Goal: Task Accomplishment & Management: Use online tool/utility

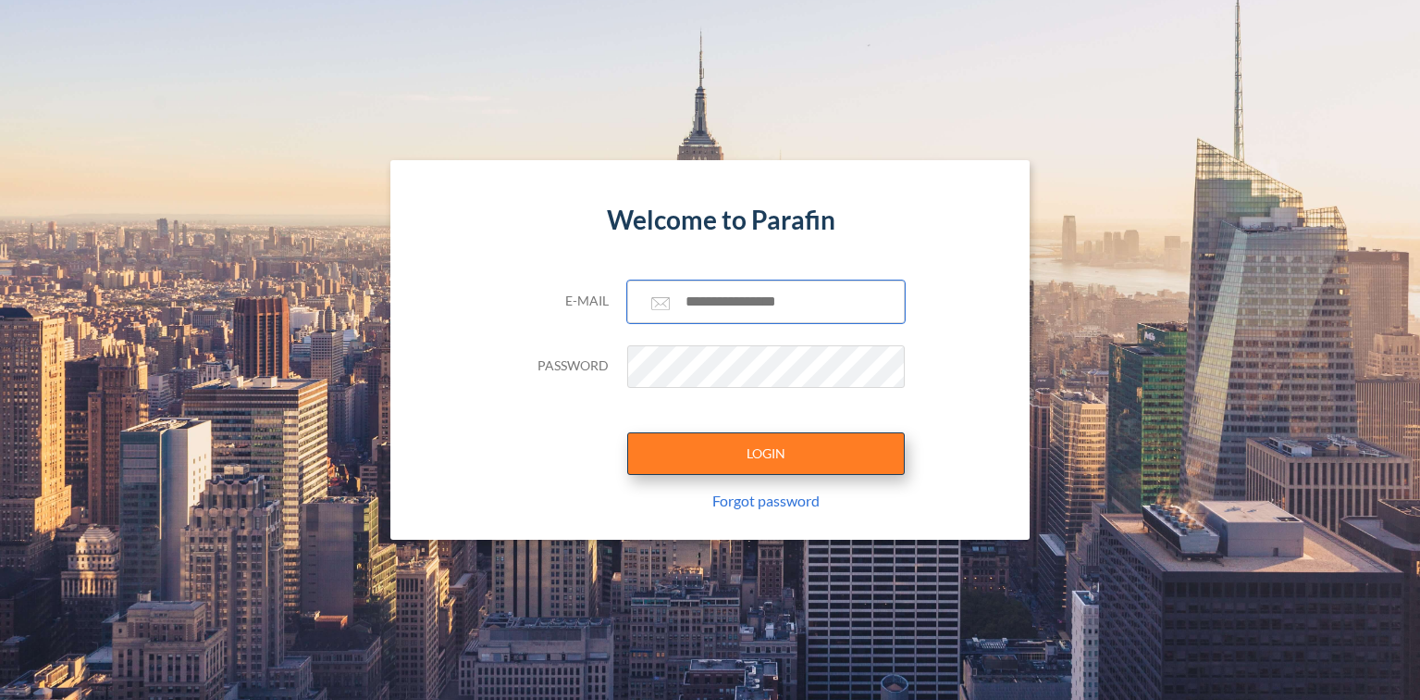
type input "**********"
click at [778, 458] on button "LOGIN" at bounding box center [766, 453] width 278 height 43
type input "**********"
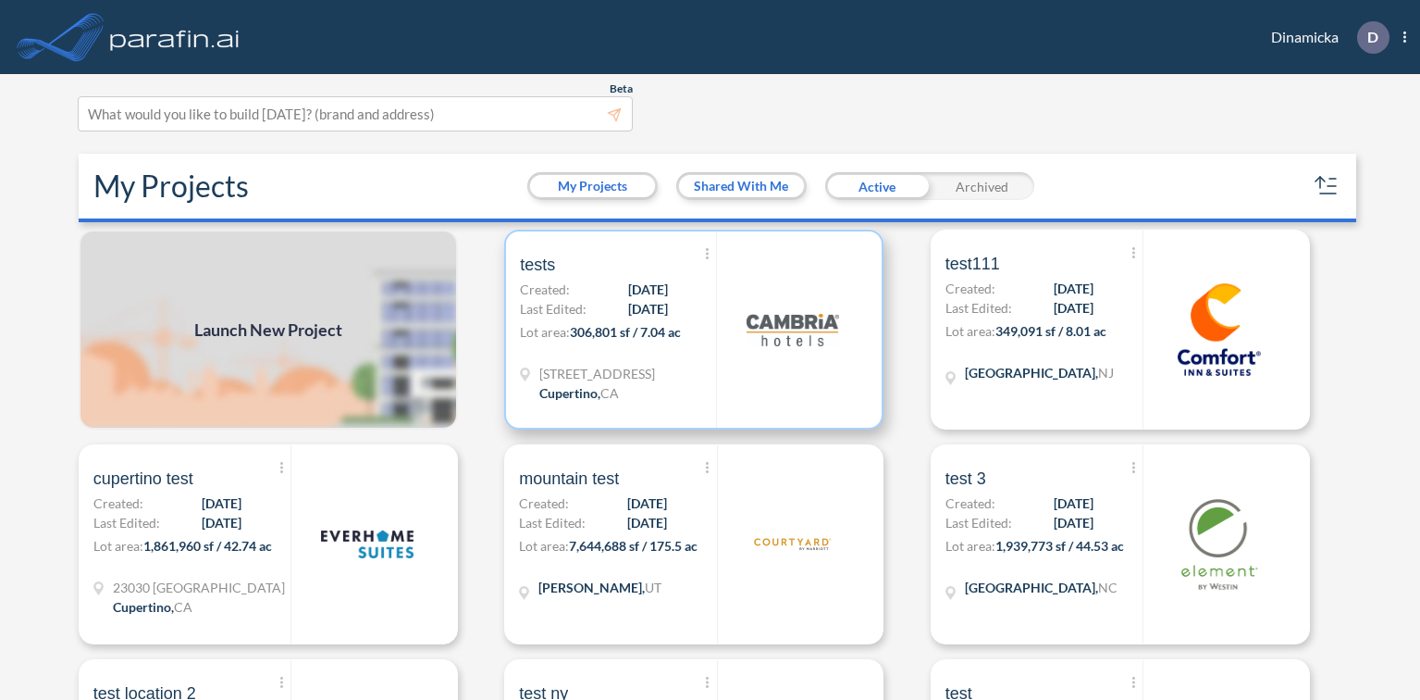
click at [714, 306] on div "Show More Created with sketchtool. Archive Reports Share a copy tests Created: …" at bounding box center [618, 329] width 196 height 196
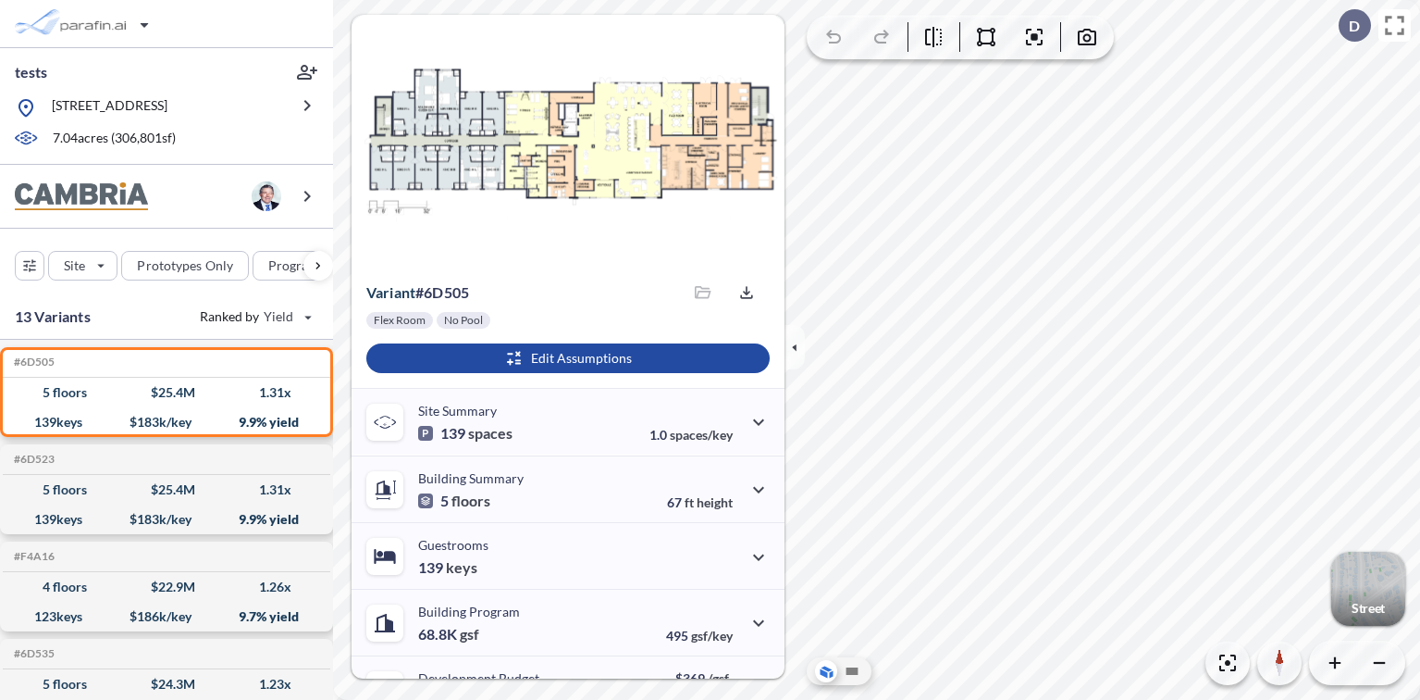
click at [1364, 584] on div "button" at bounding box center [1369, 588] width 74 height 74
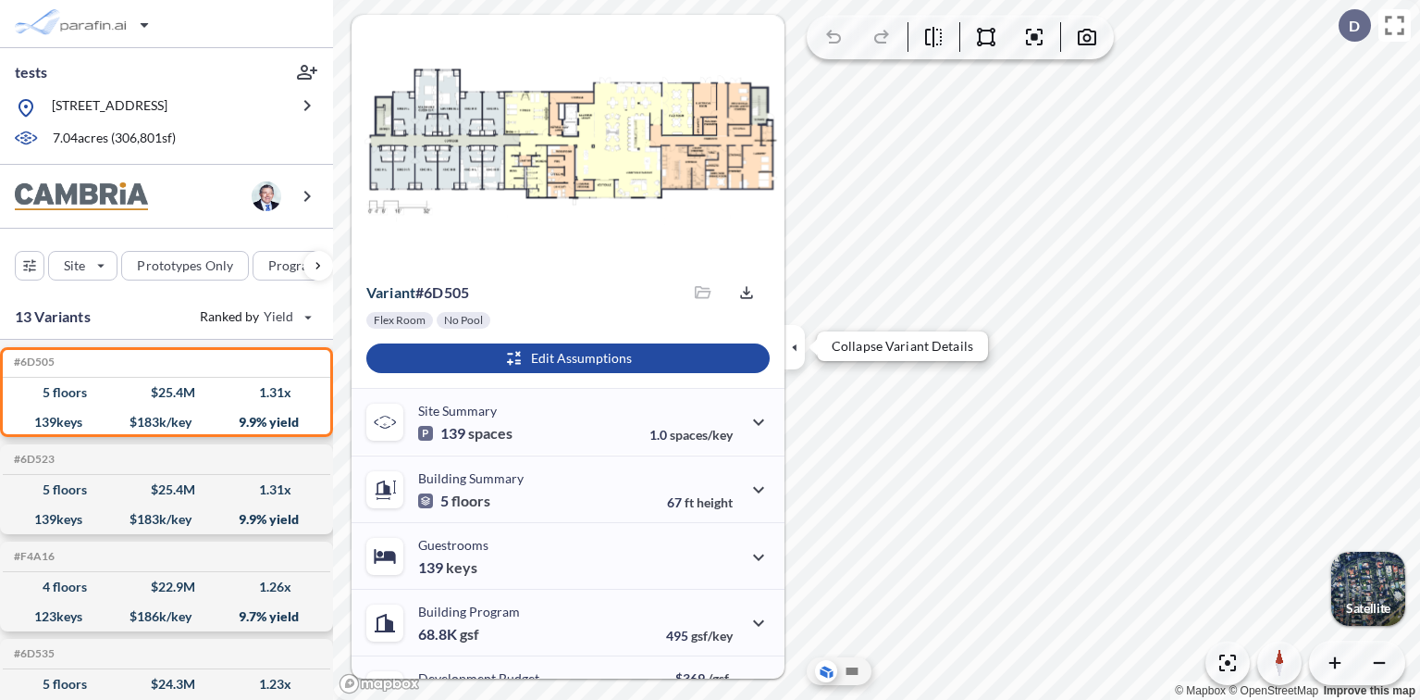
click at [793, 348] on icon "button" at bounding box center [795, 347] width 20 height 20
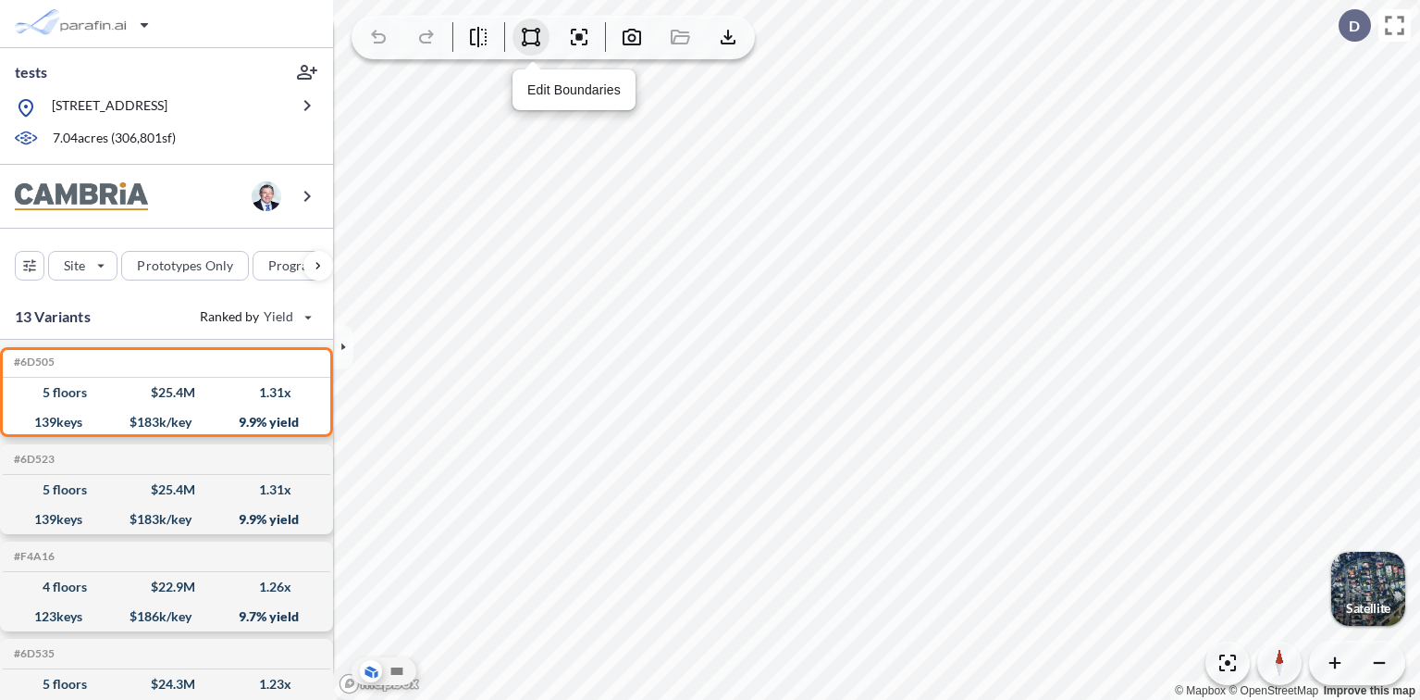
click at [524, 36] on icon "button" at bounding box center [531, 37] width 19 height 19
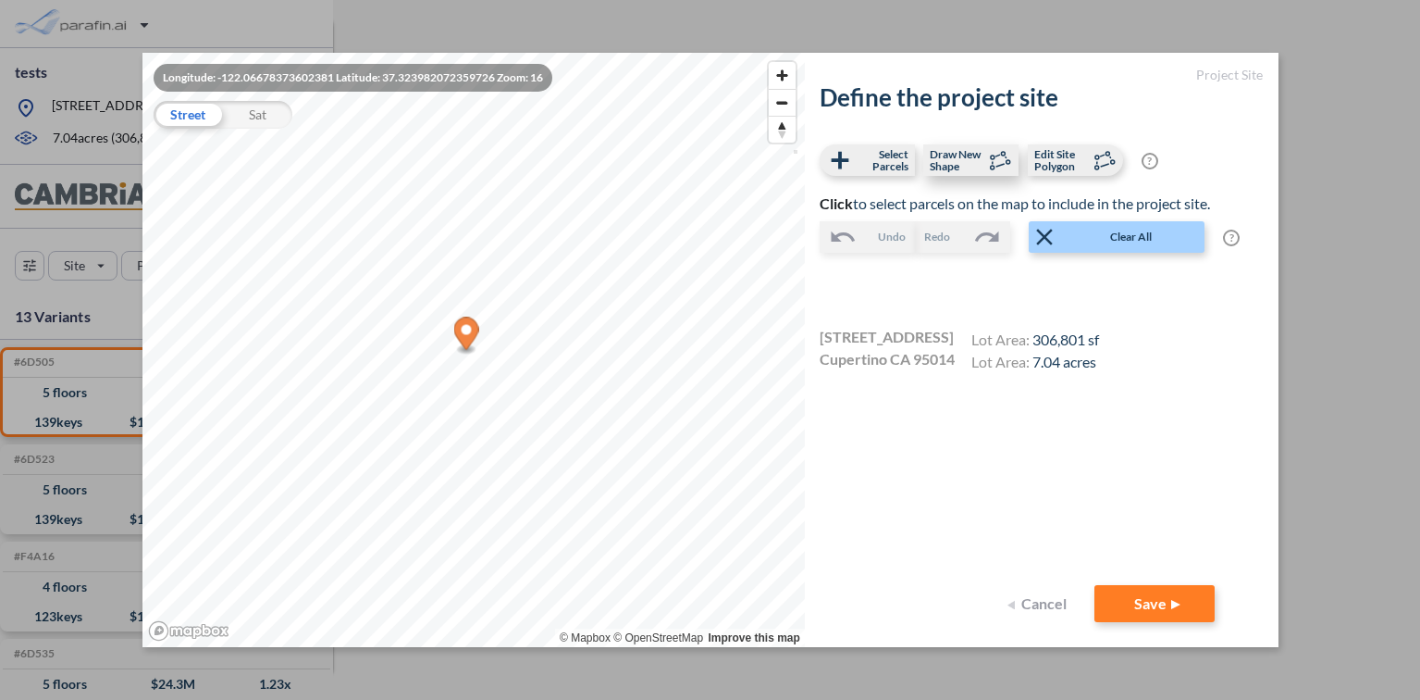
click at [960, 152] on span "Draw New Shape" at bounding box center [957, 160] width 55 height 24
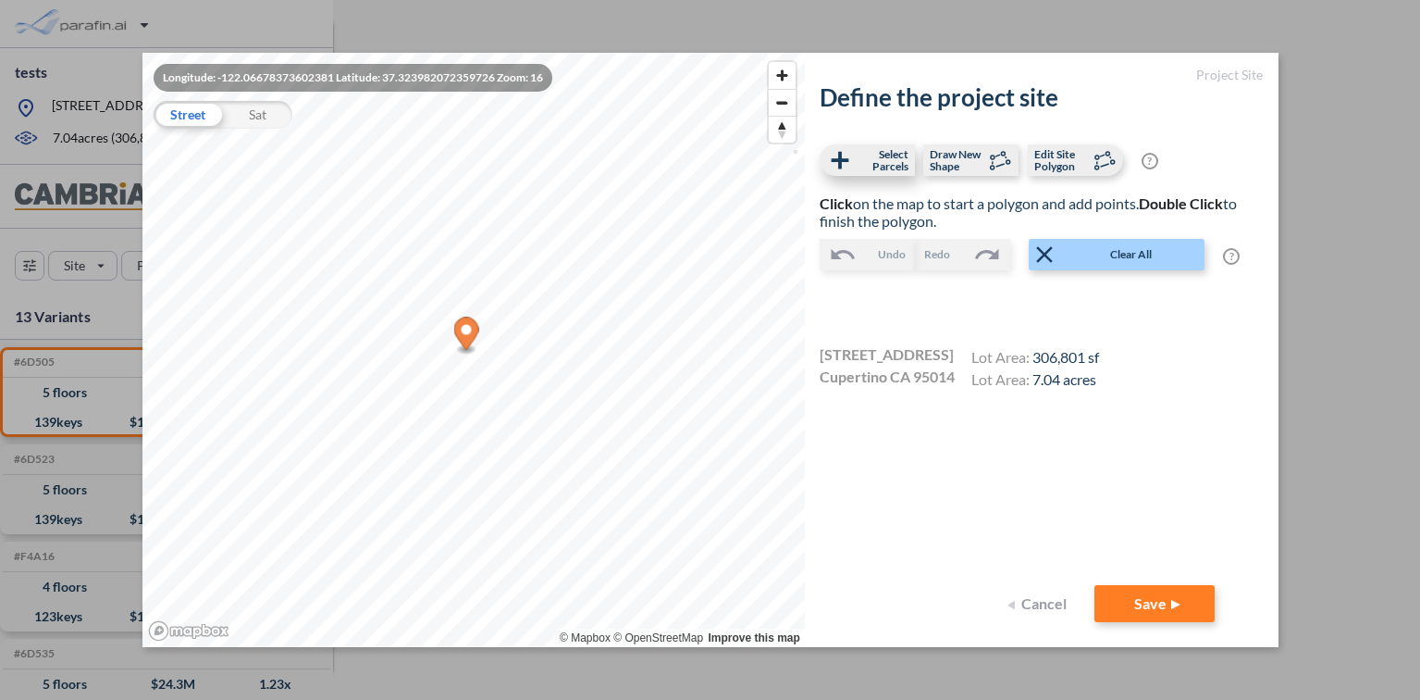
click at [897, 153] on span "Select Parcels" at bounding box center [881, 160] width 55 height 24
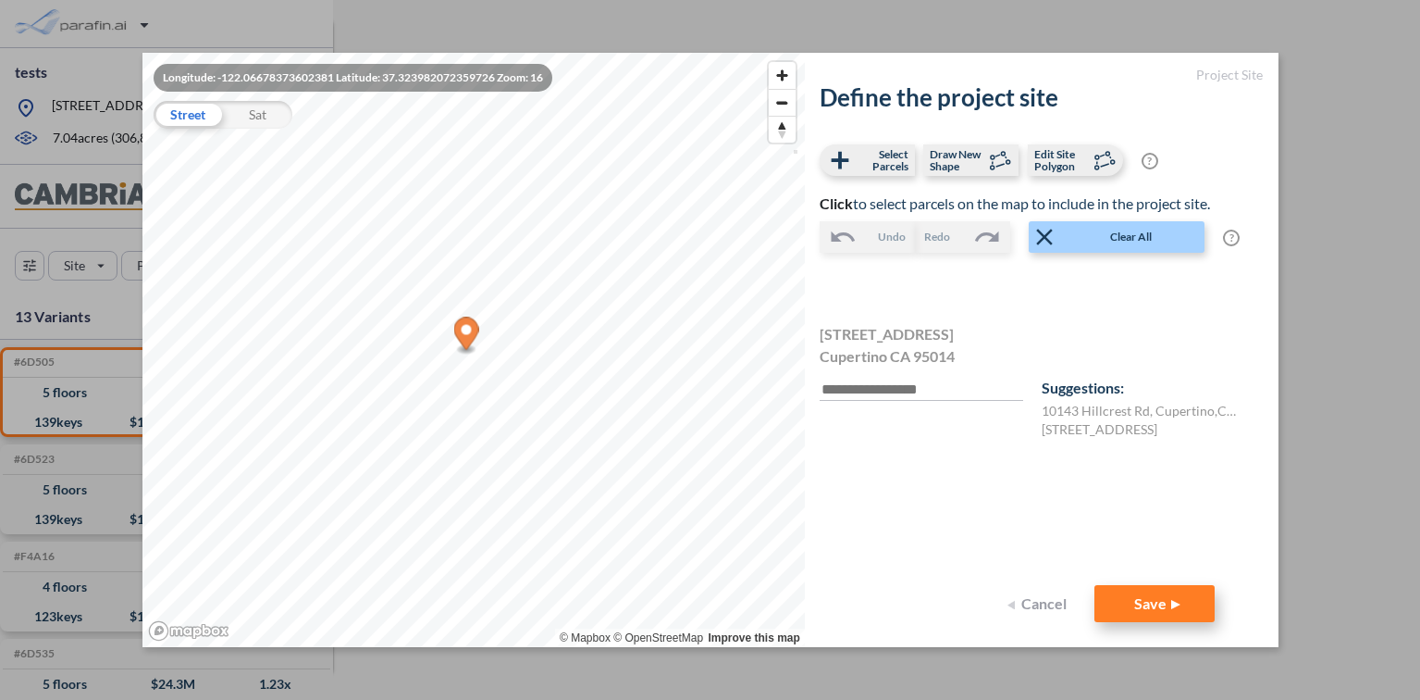
click at [1148, 597] on button "Save" at bounding box center [1155, 603] width 120 height 37
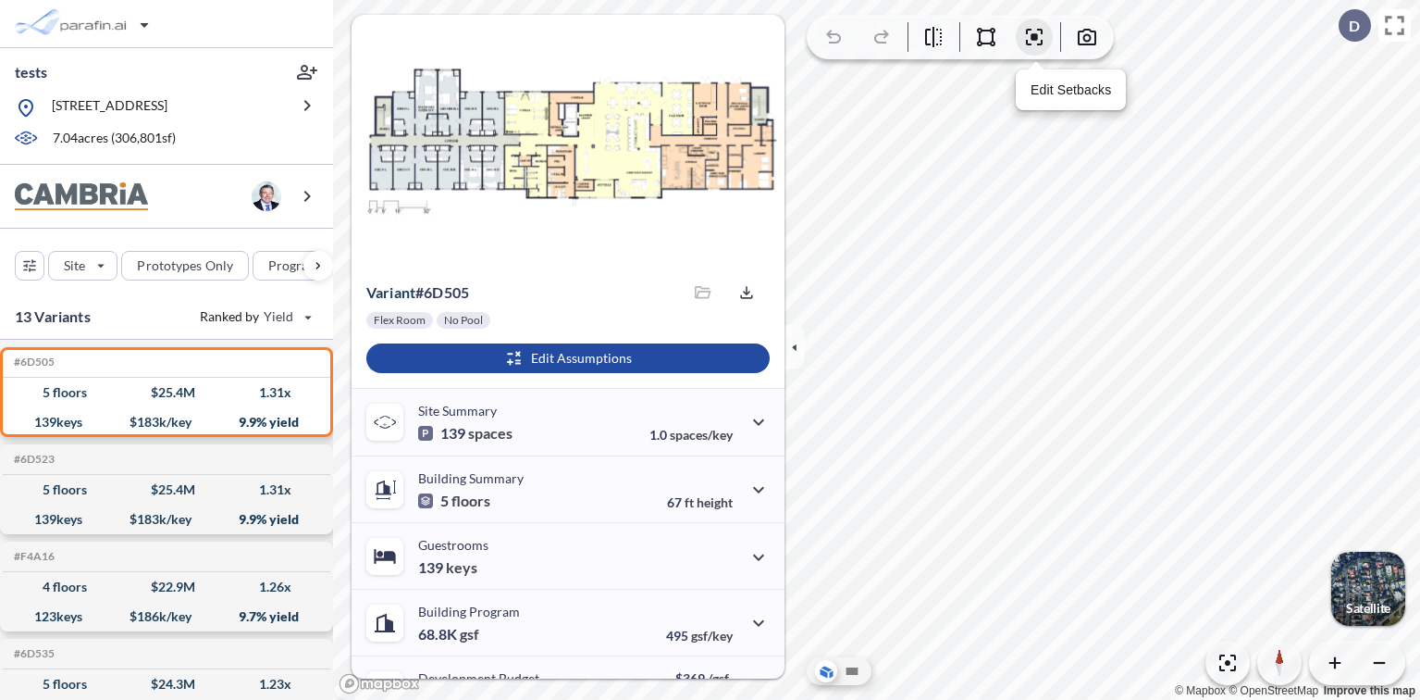
click at [1034, 34] on icon "button" at bounding box center [1035, 37] width 6 height 6
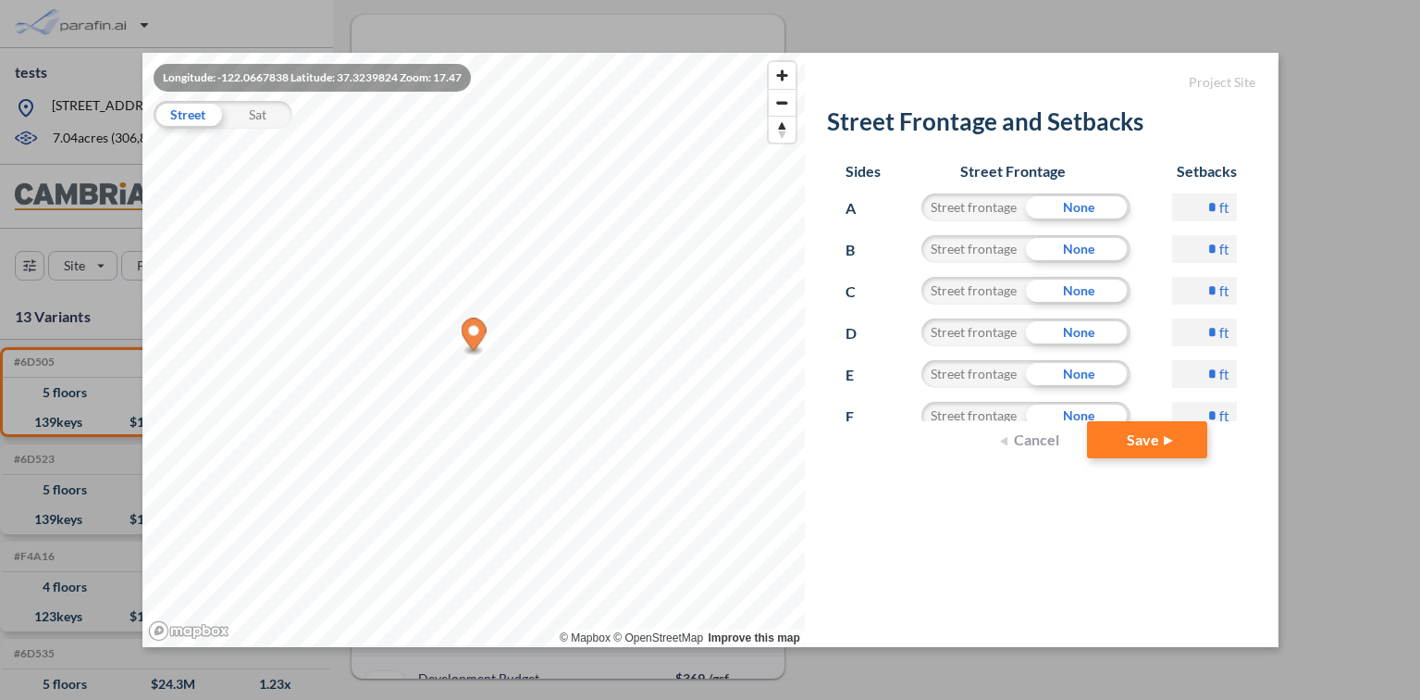
click at [1036, 440] on button "Cancel" at bounding box center [1032, 439] width 74 height 37
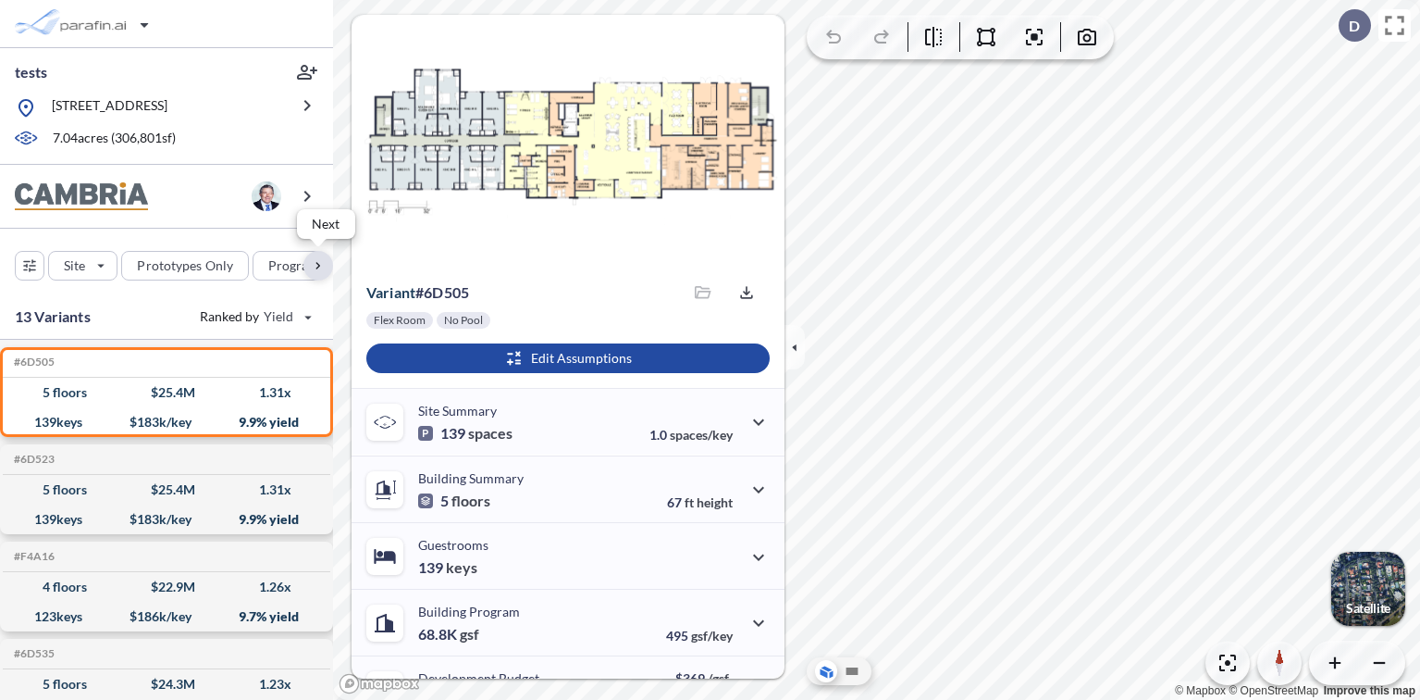
click at [319, 275] on div "button" at bounding box center [319, 266] width 30 height 30
click at [319, 270] on div "button" at bounding box center [319, 266] width 30 height 30
click at [785, 353] on icon "button" at bounding box center [795, 347] width 20 height 20
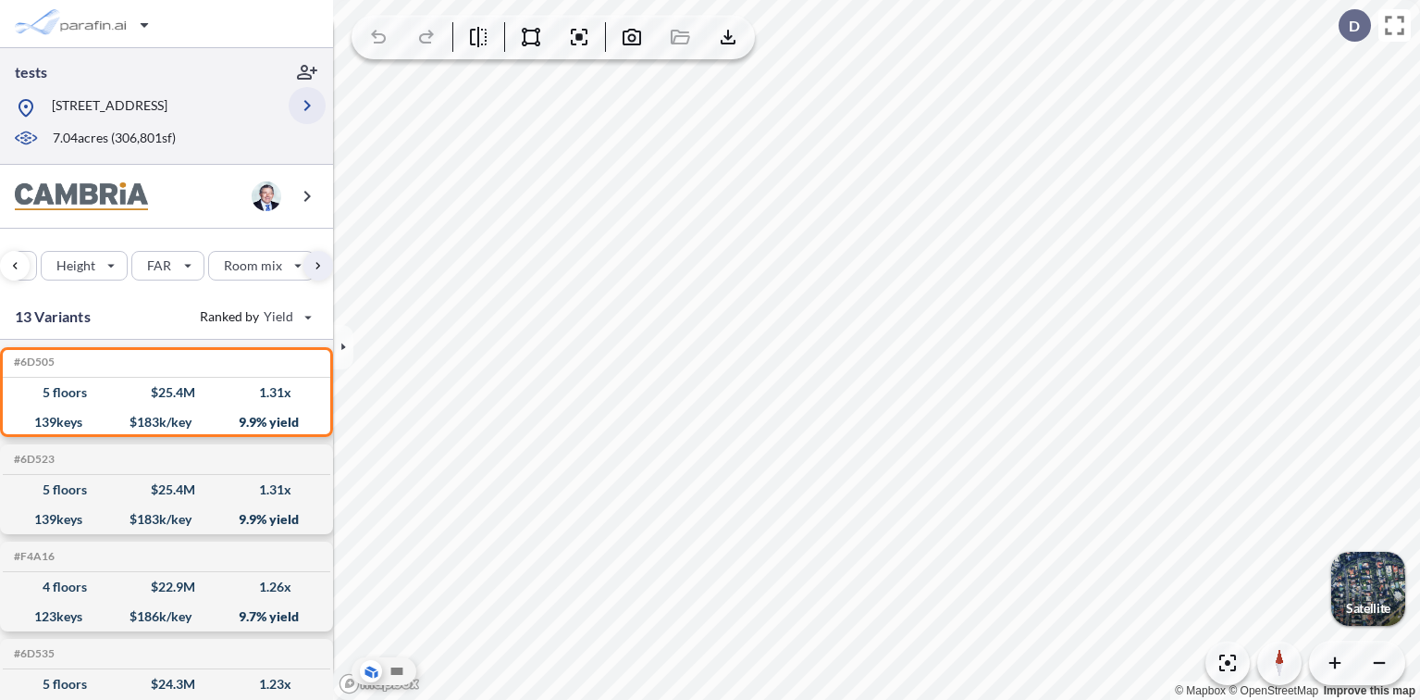
click at [315, 110] on icon "button" at bounding box center [307, 105] width 22 height 22
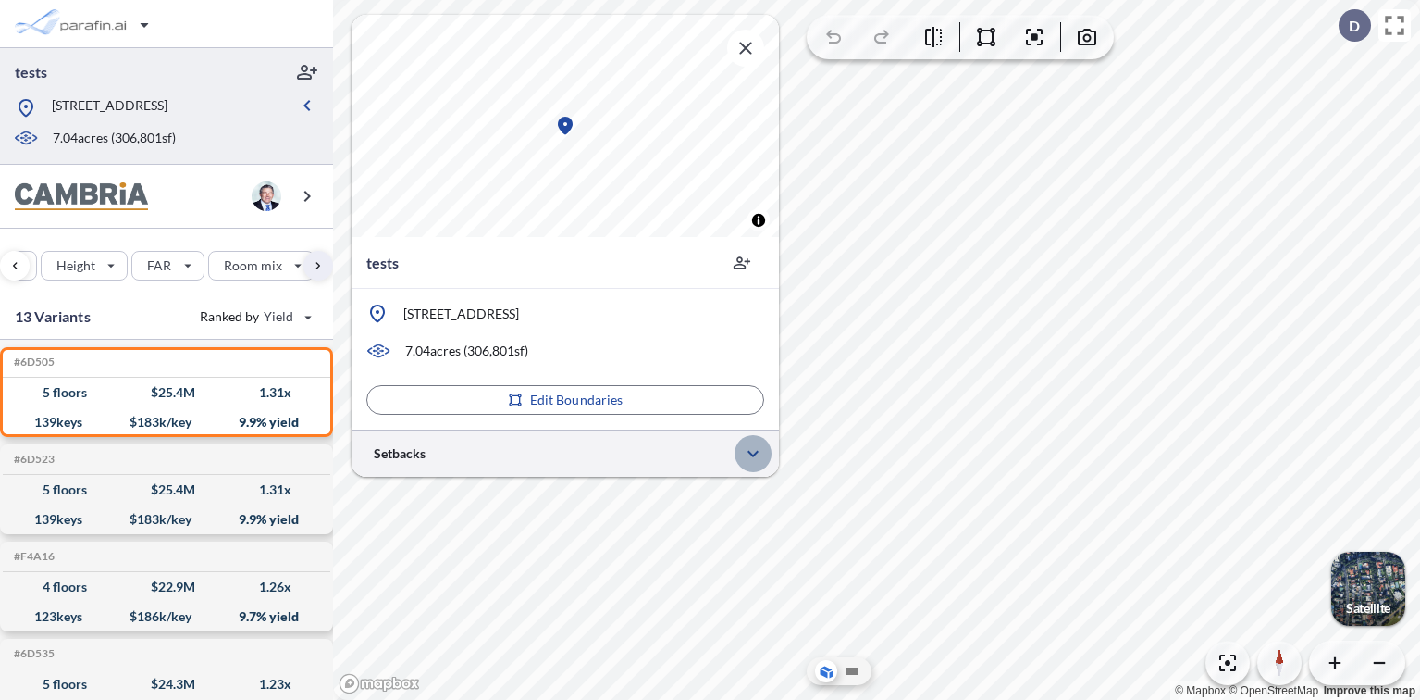
click at [756, 451] on icon "button" at bounding box center [753, 453] width 22 height 22
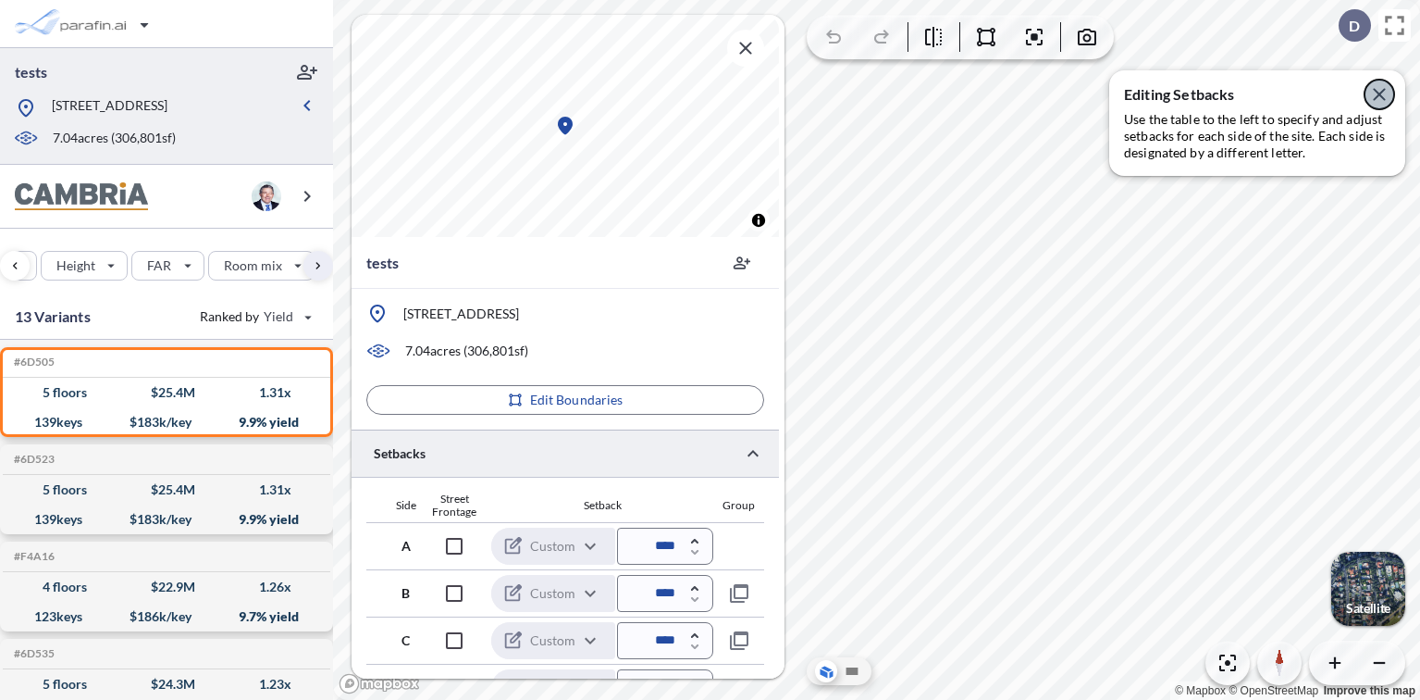
click at [1386, 93] on icon "button" at bounding box center [1380, 94] width 22 height 22
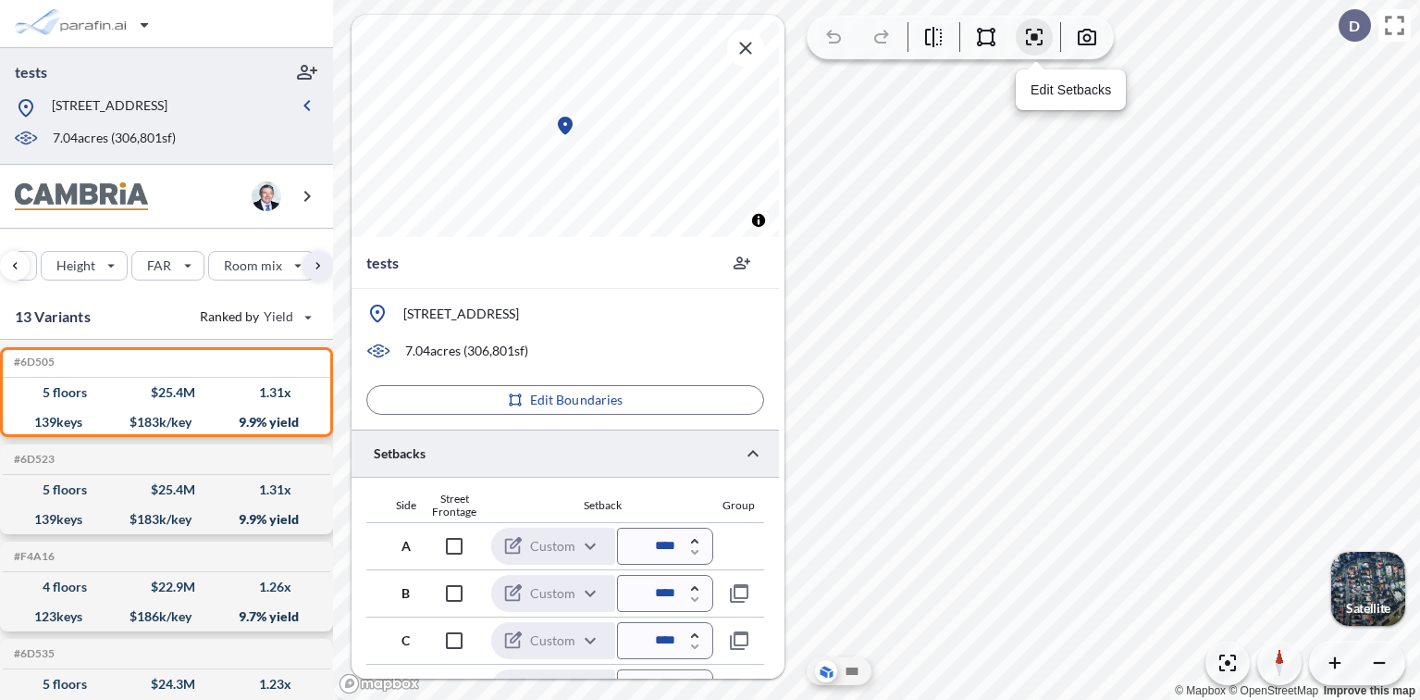
click at [1021, 40] on button "button" at bounding box center [1034, 37] width 37 height 37
